Goal: Check status: Check status

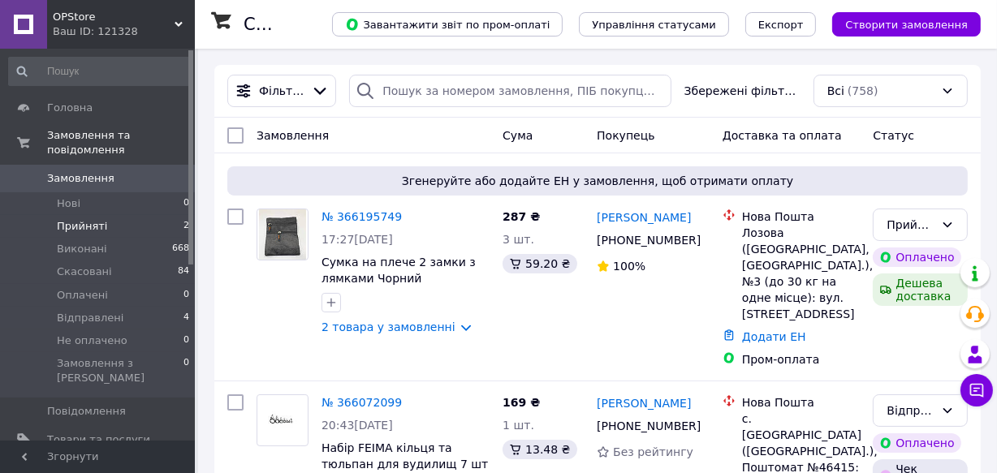
click at [109, 215] on li "Прийняті 2" at bounding box center [99, 226] width 199 height 23
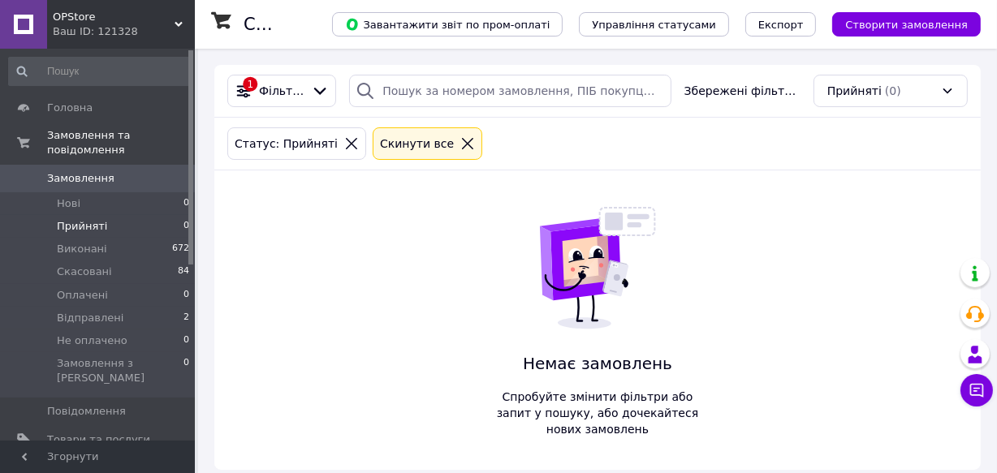
click at [460, 139] on icon at bounding box center [467, 143] width 15 height 15
